Goal: Task Accomplishment & Management: Manage account settings

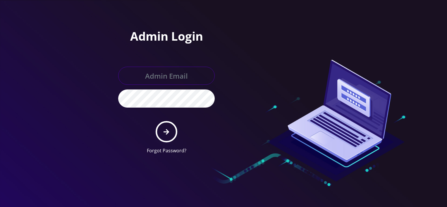
type input "larry@koshercell.org"
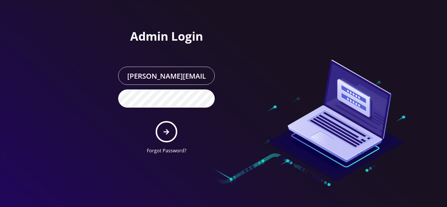
click at [163, 131] on button "submit" at bounding box center [166, 131] width 21 height 21
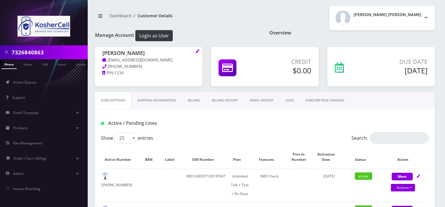
click at [54, 51] on input "7326840863" at bounding box center [49, 52] width 75 height 11
paste input "9085685868"
type input "9085685868"
click at [11, 64] on link "Phone" at bounding box center [8, 64] width 15 height 10
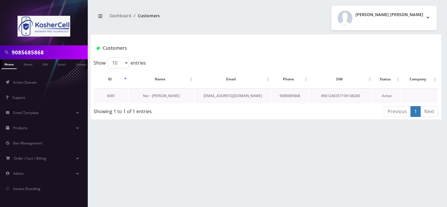
click at [169, 96] on link "Ner - [PERSON_NAME]" at bounding box center [161, 95] width 37 height 5
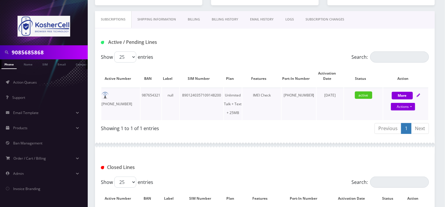
scroll to position [88, 0]
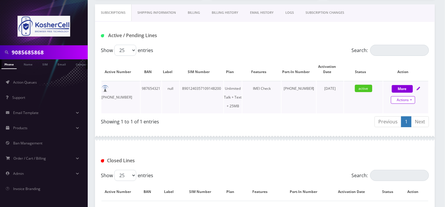
click at [398, 101] on link "Actions" at bounding box center [403, 100] width 24 height 8
select select "244"
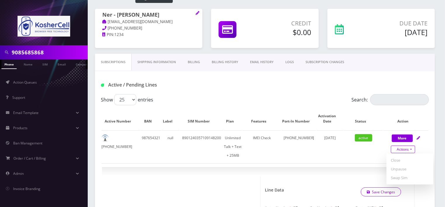
scroll to position [0, 0]
